Goal: Transaction & Acquisition: Purchase product/service

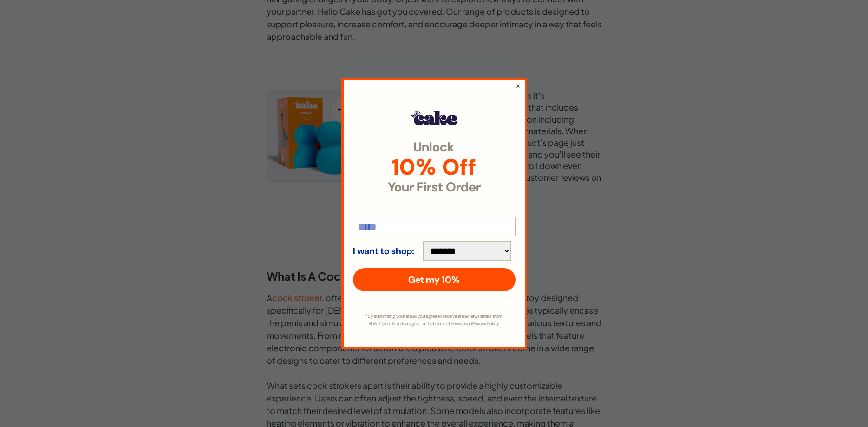
scroll to position [272, 0]
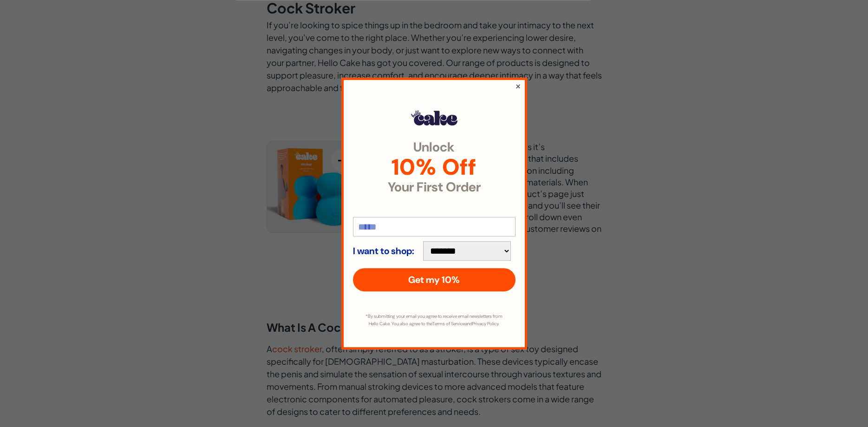
click at [518, 83] on button "×" at bounding box center [518, 85] width 6 height 11
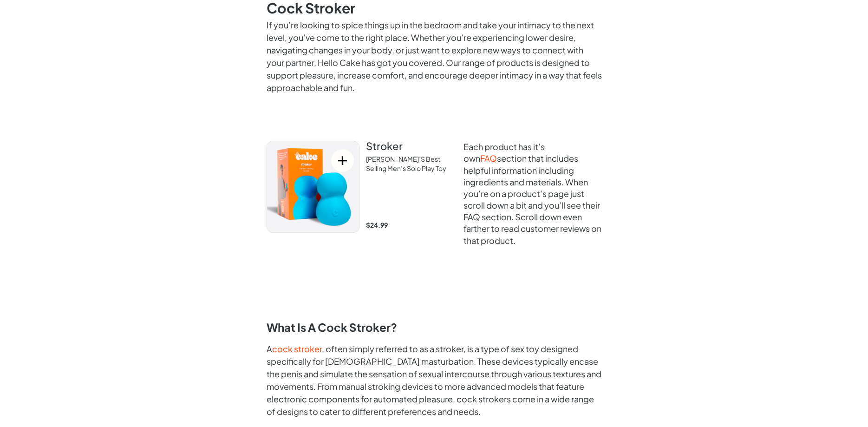
scroll to position [0, 0]
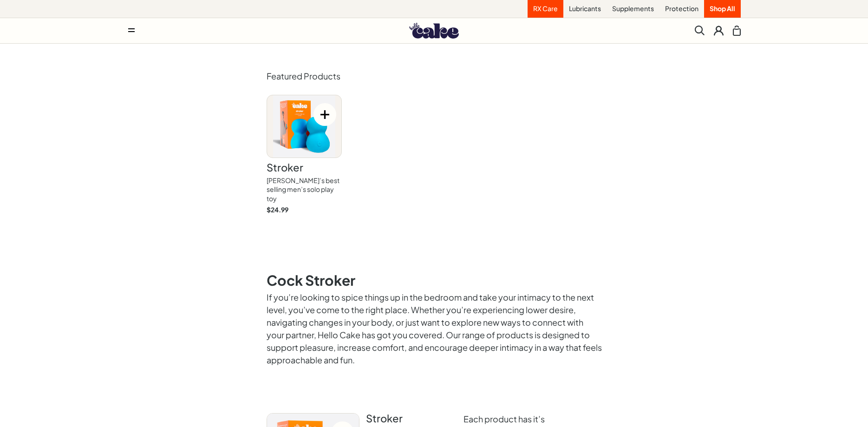
click at [542, 9] on link "RX Care" at bounding box center [546, 9] width 36 height 18
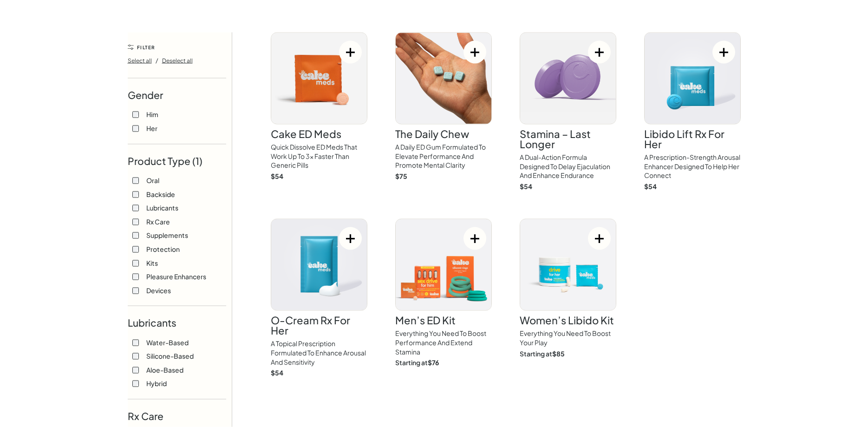
scroll to position [63, 0]
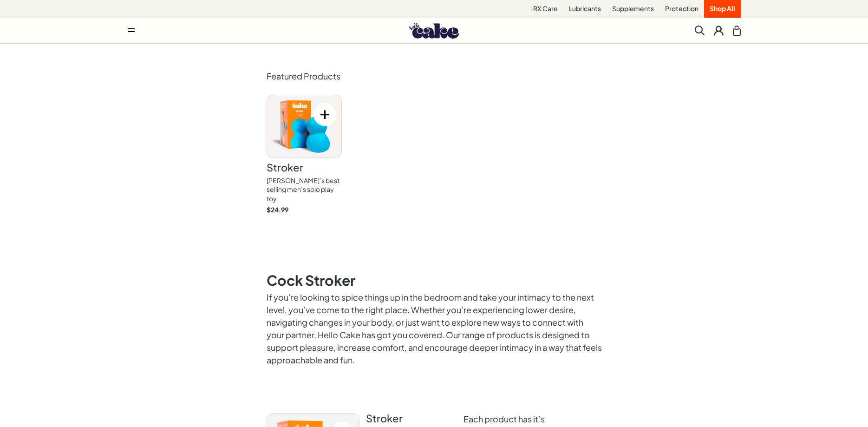
scroll to position [190, 0]
